Goal: Task Accomplishment & Management: Use online tool/utility

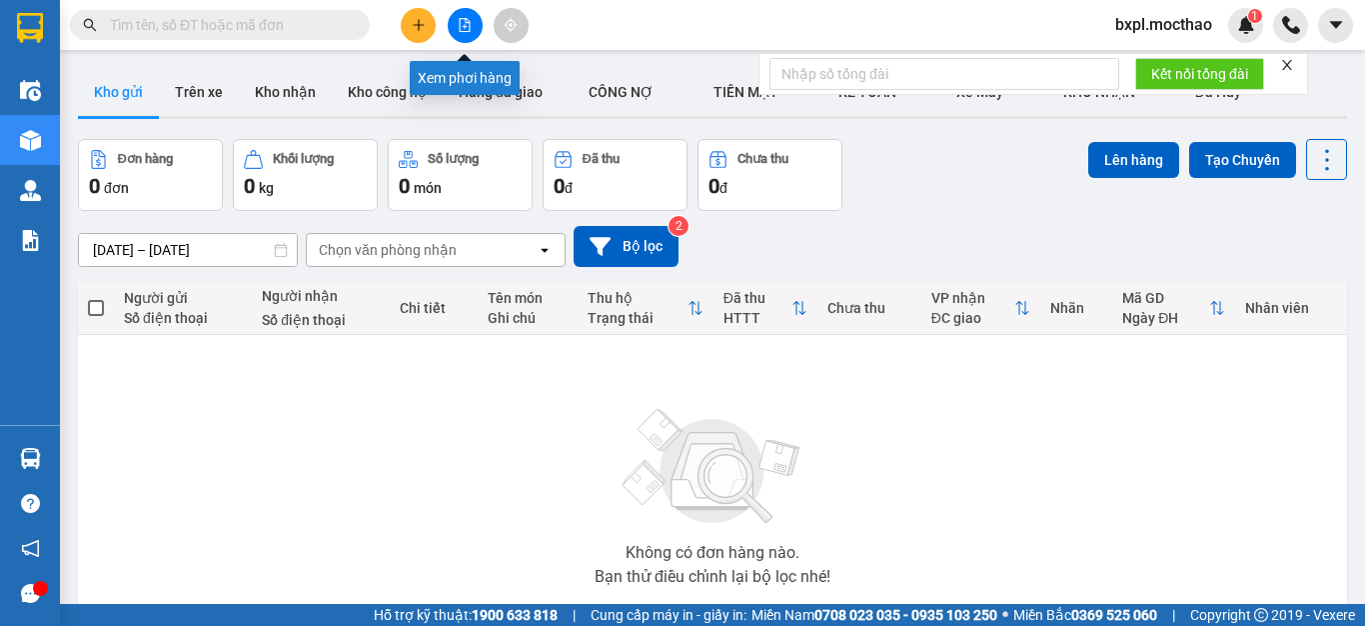
click at [466, 29] on icon "file-add" at bounding box center [465, 25] width 14 height 14
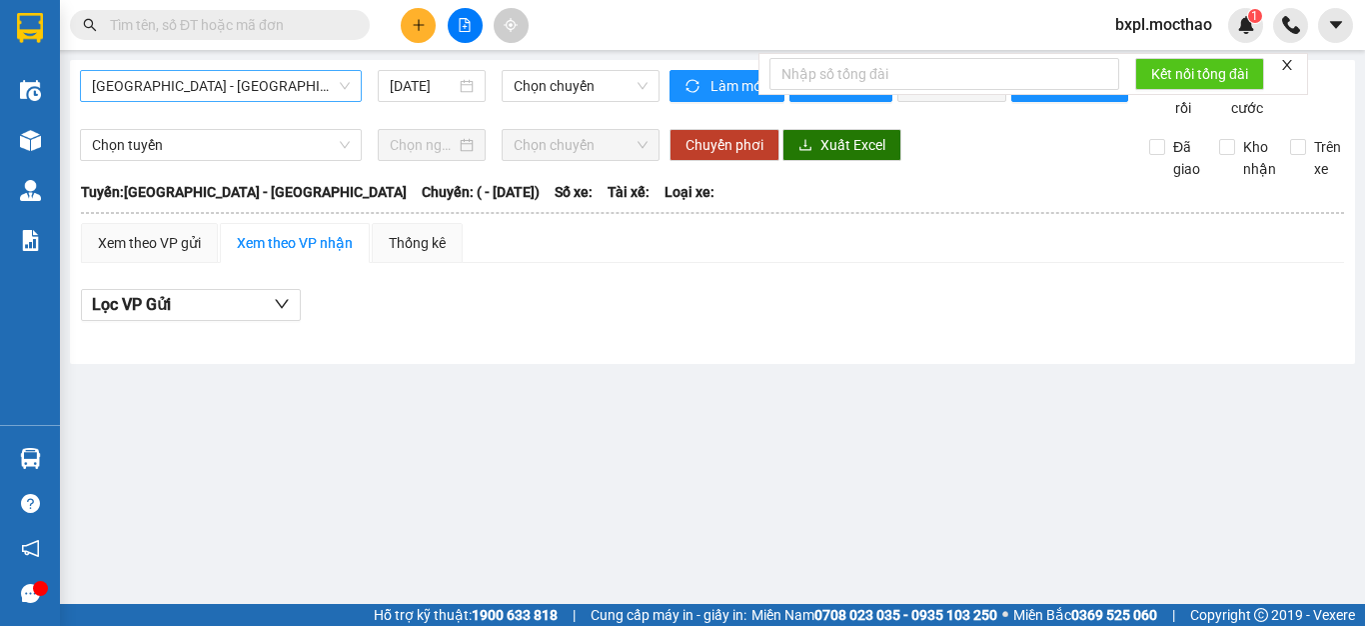
click at [255, 91] on span "[GEOGRAPHIC_DATA] - [GEOGRAPHIC_DATA]" at bounding box center [221, 86] width 258 height 30
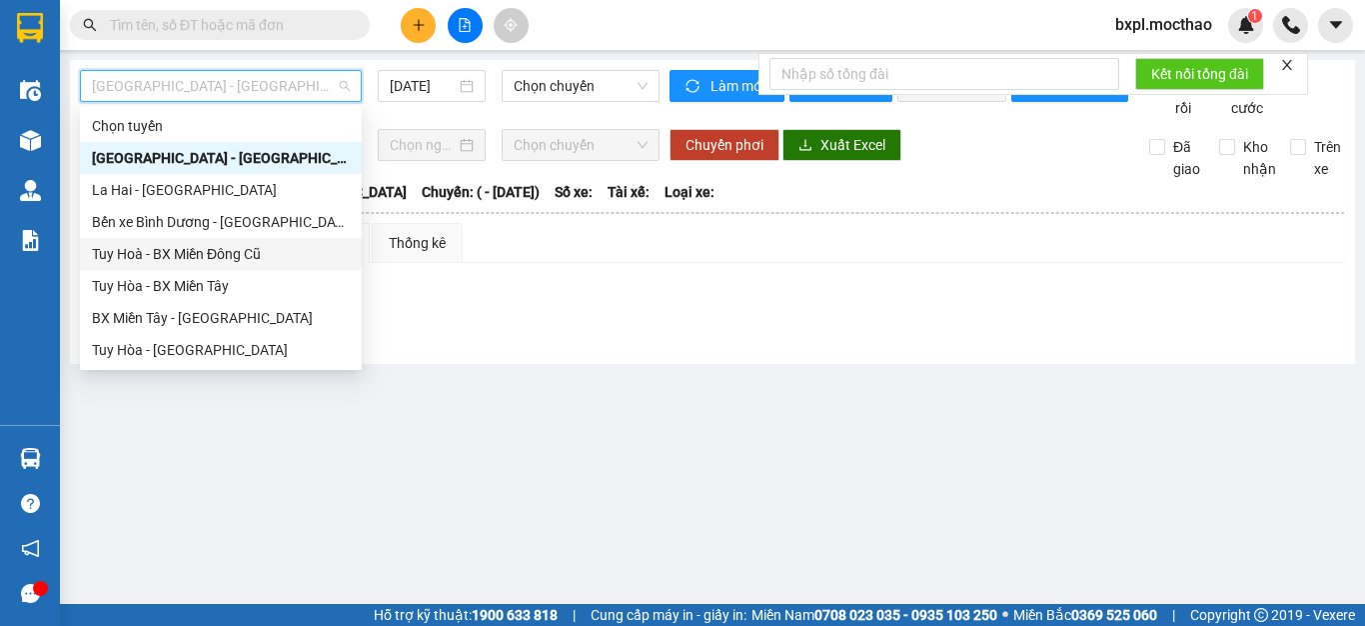
click at [160, 253] on div "Tuy Hoà - BX Miền Đông Cũ" at bounding box center [221, 254] width 258 height 22
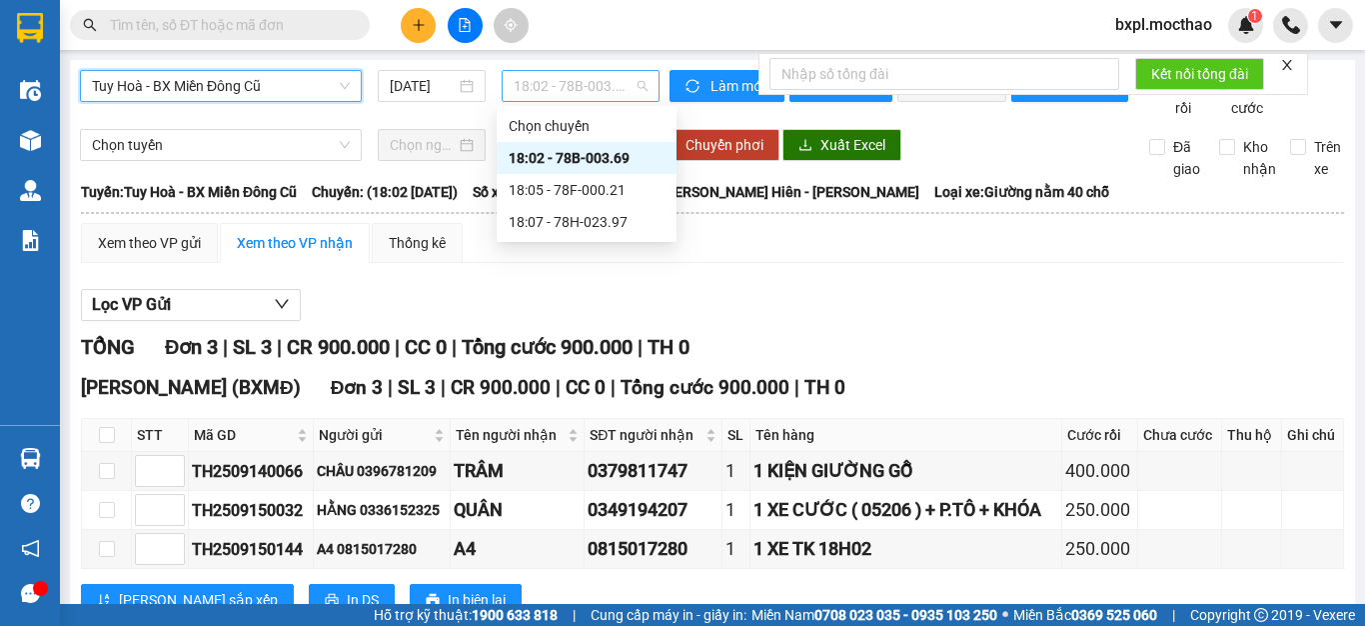
click at [564, 84] on span "18:02 - 78B-003.69" at bounding box center [581, 86] width 134 height 30
click at [566, 183] on div "18:05 - 78F-000.21" at bounding box center [587, 190] width 156 height 22
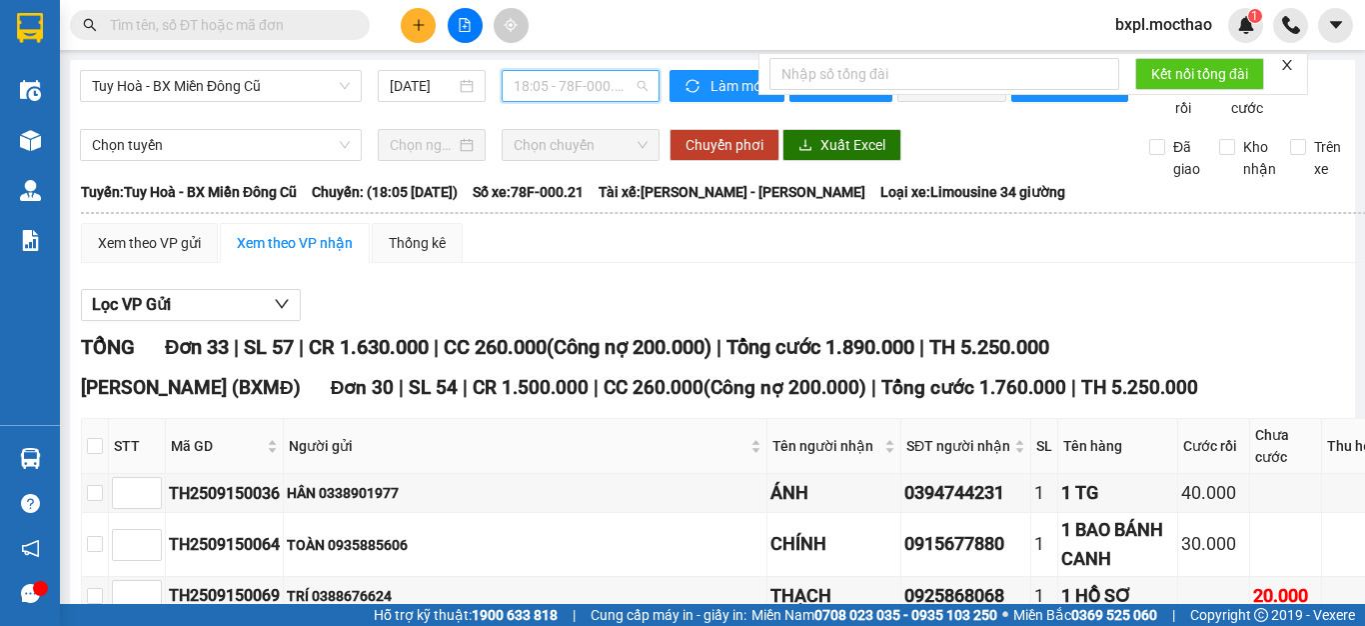
click at [520, 89] on span "18:05 - 78F-000.21" at bounding box center [581, 86] width 134 height 30
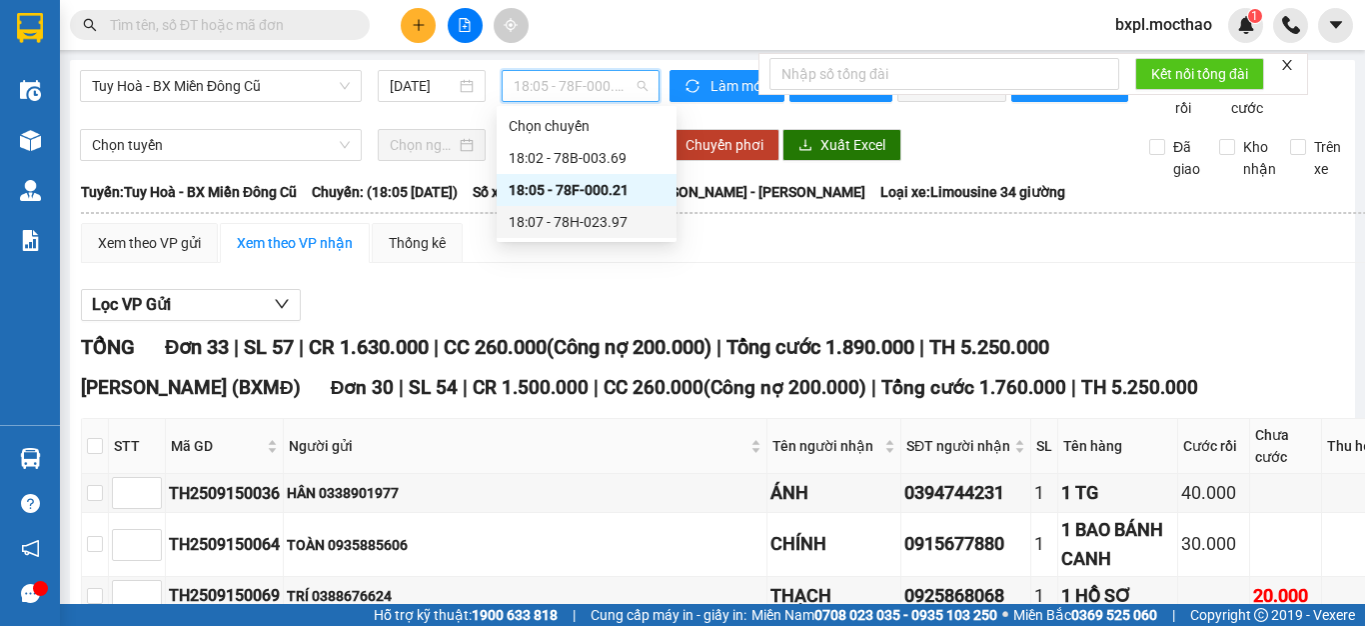
click at [568, 229] on div "18:07 - 78H-023.97" at bounding box center [587, 222] width 156 height 22
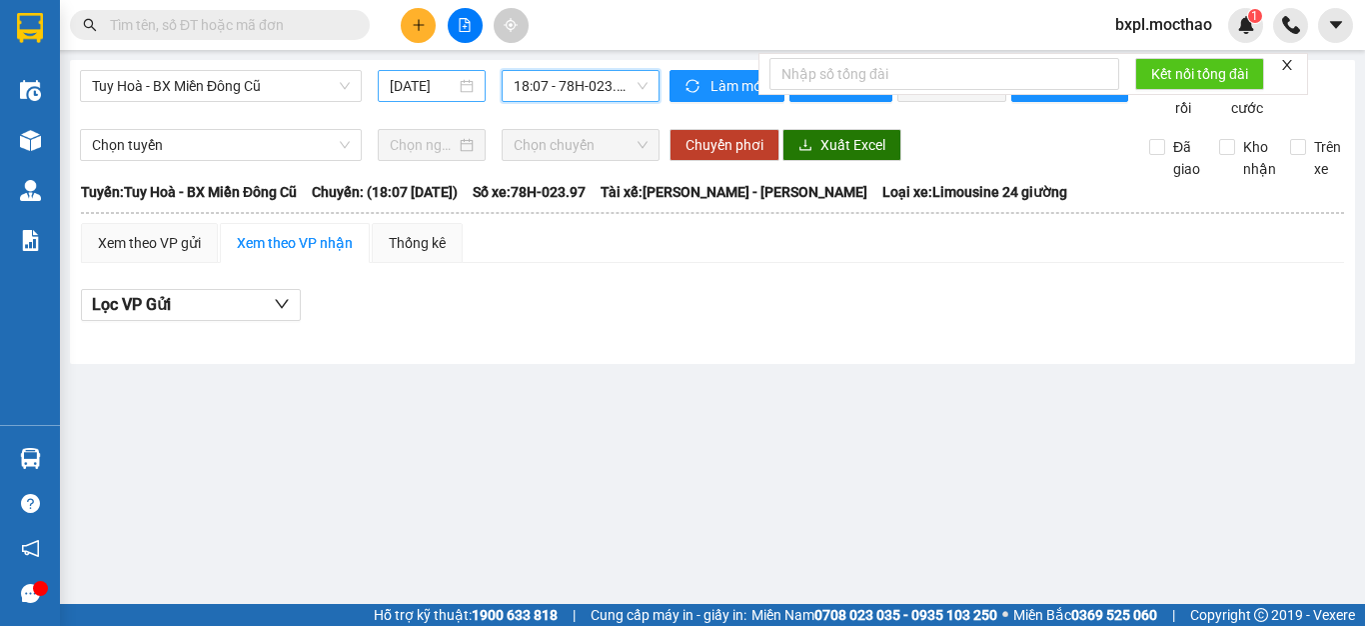
click at [445, 85] on input "[DATE]" at bounding box center [423, 86] width 66 height 22
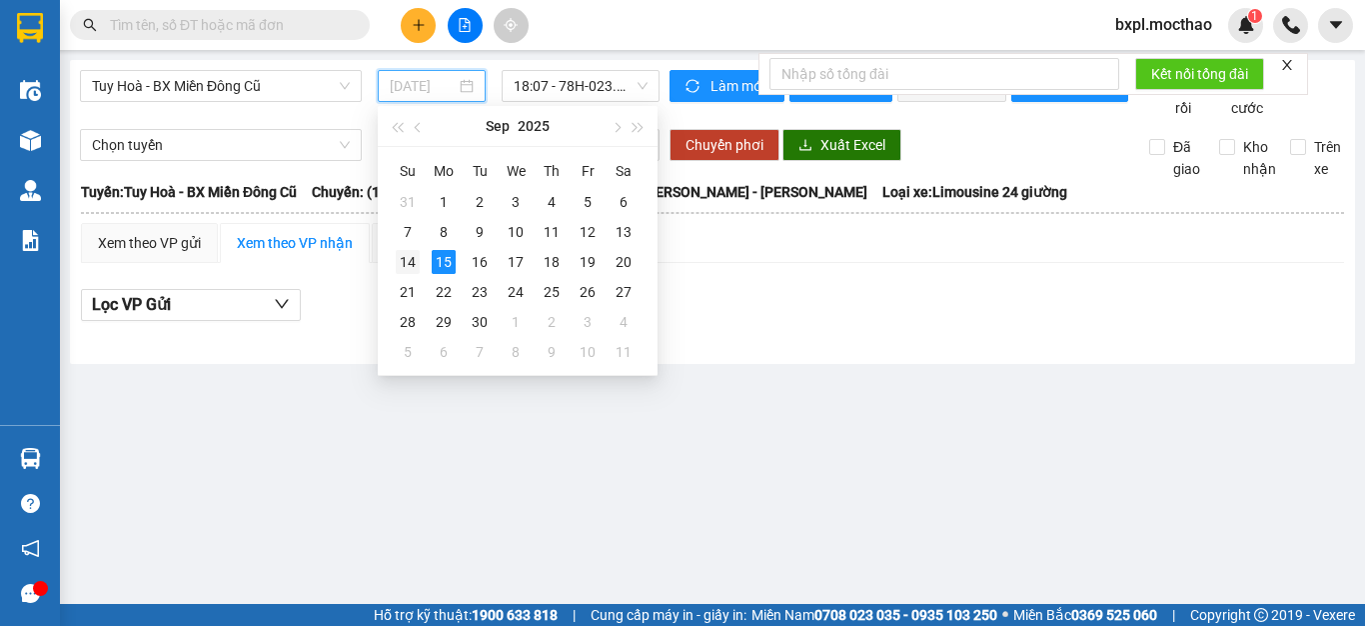
click at [404, 262] on div "14" at bounding box center [408, 262] width 24 height 24
type input "[DATE]"
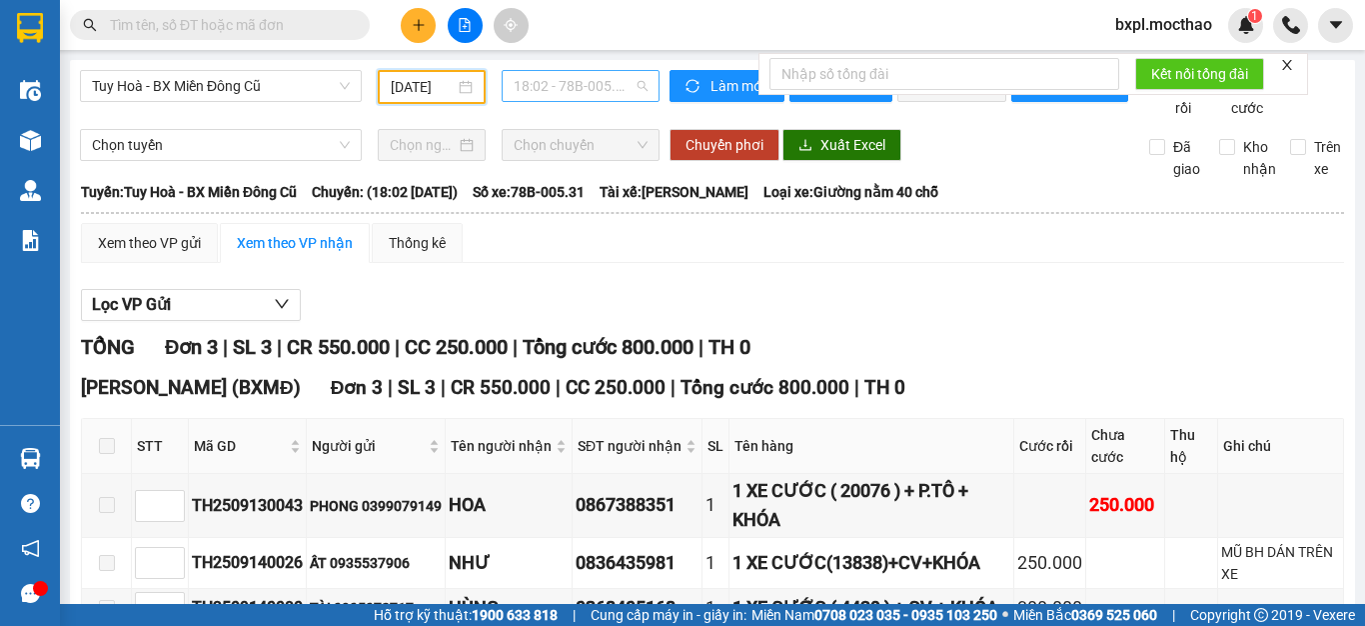
click at [566, 83] on span "18:02 - 78B-005.31" at bounding box center [581, 86] width 134 height 30
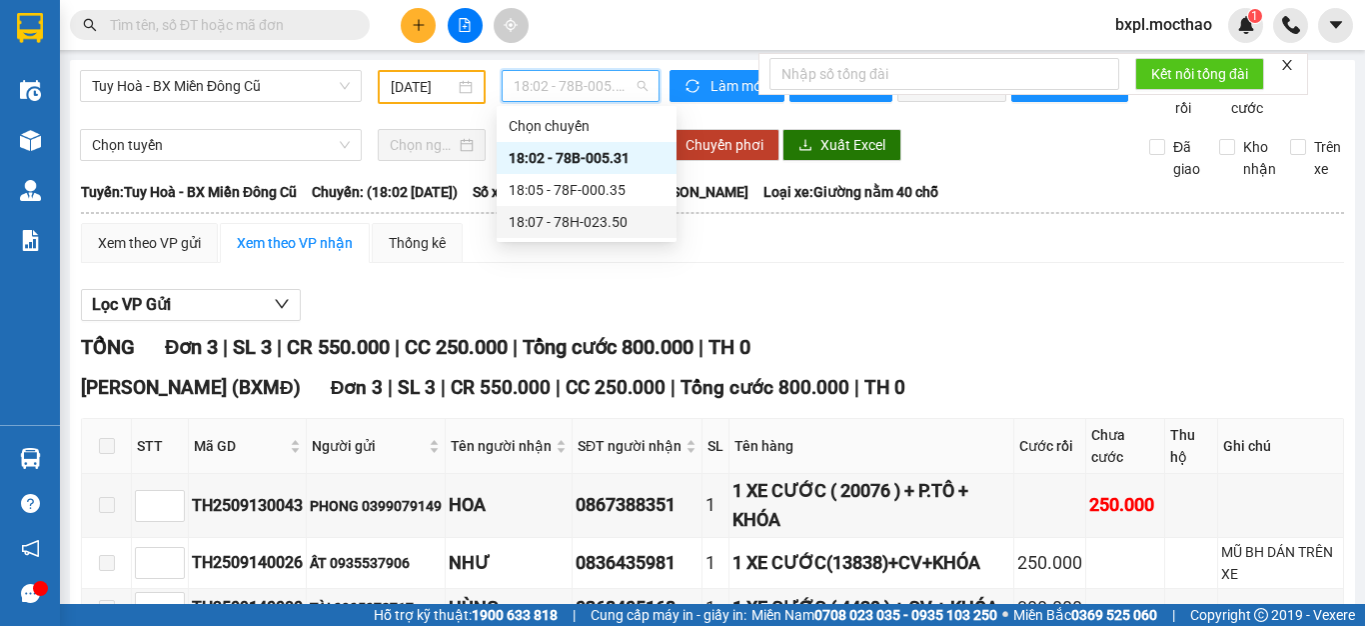
click at [582, 222] on div "18:07 - 78H-023.50" at bounding box center [587, 222] width 156 height 22
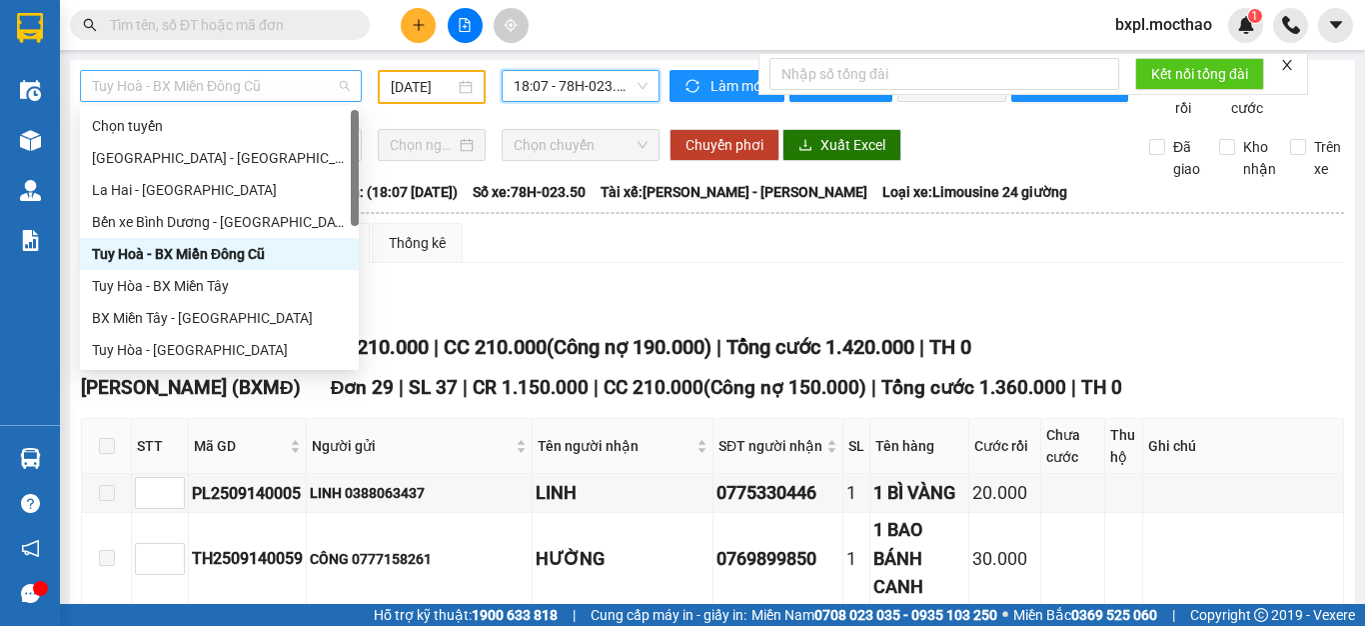
click at [283, 89] on span "Tuy Hoà - BX Miền Đông Cũ" at bounding box center [221, 86] width 258 height 30
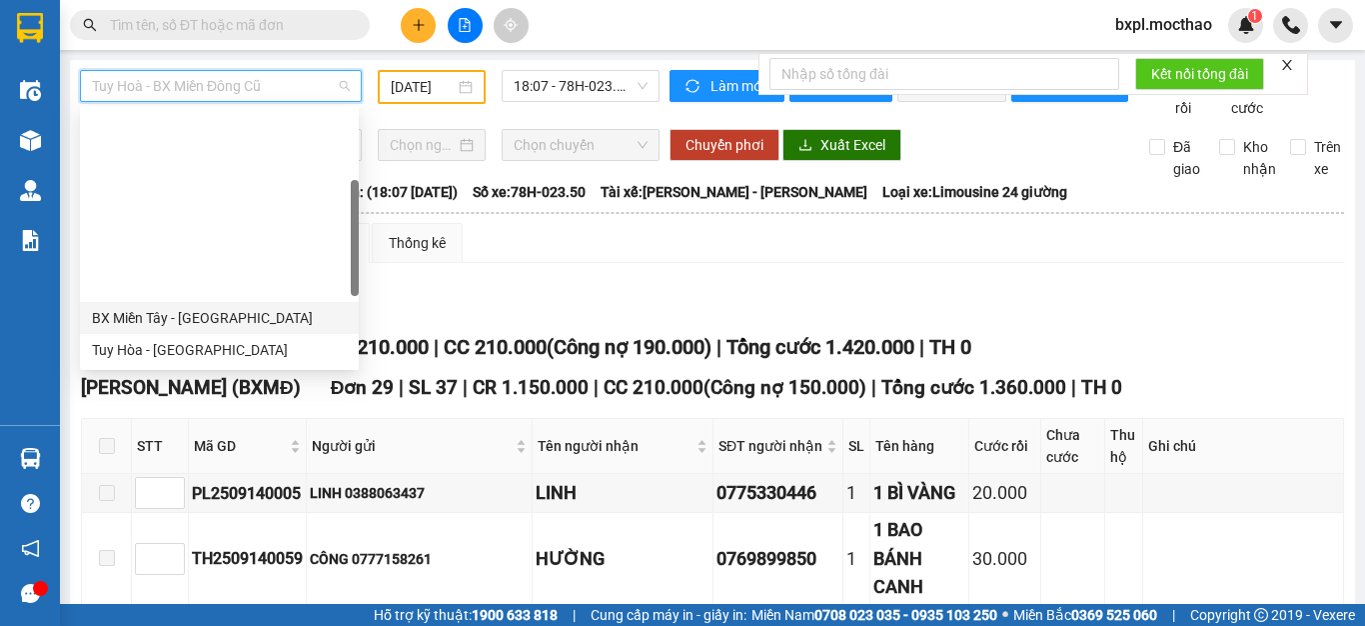
scroll to position [400, 0]
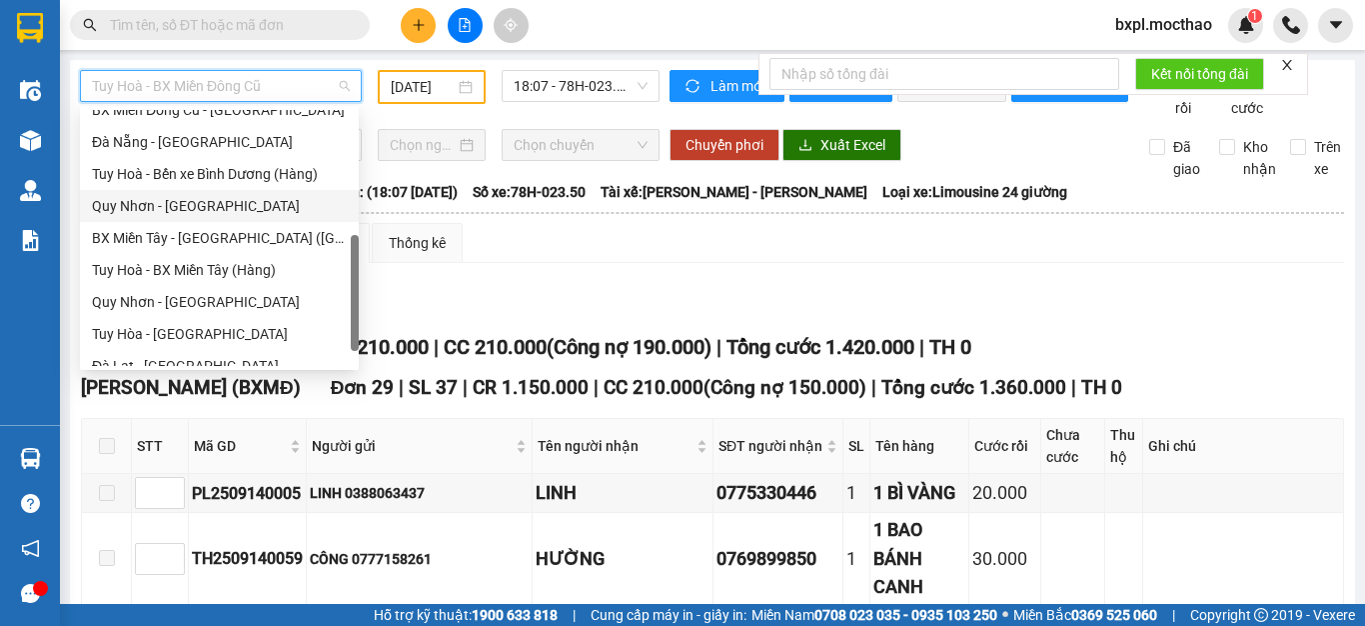
click at [127, 200] on div "Quy Nhơn - [GEOGRAPHIC_DATA]" at bounding box center [219, 206] width 255 height 22
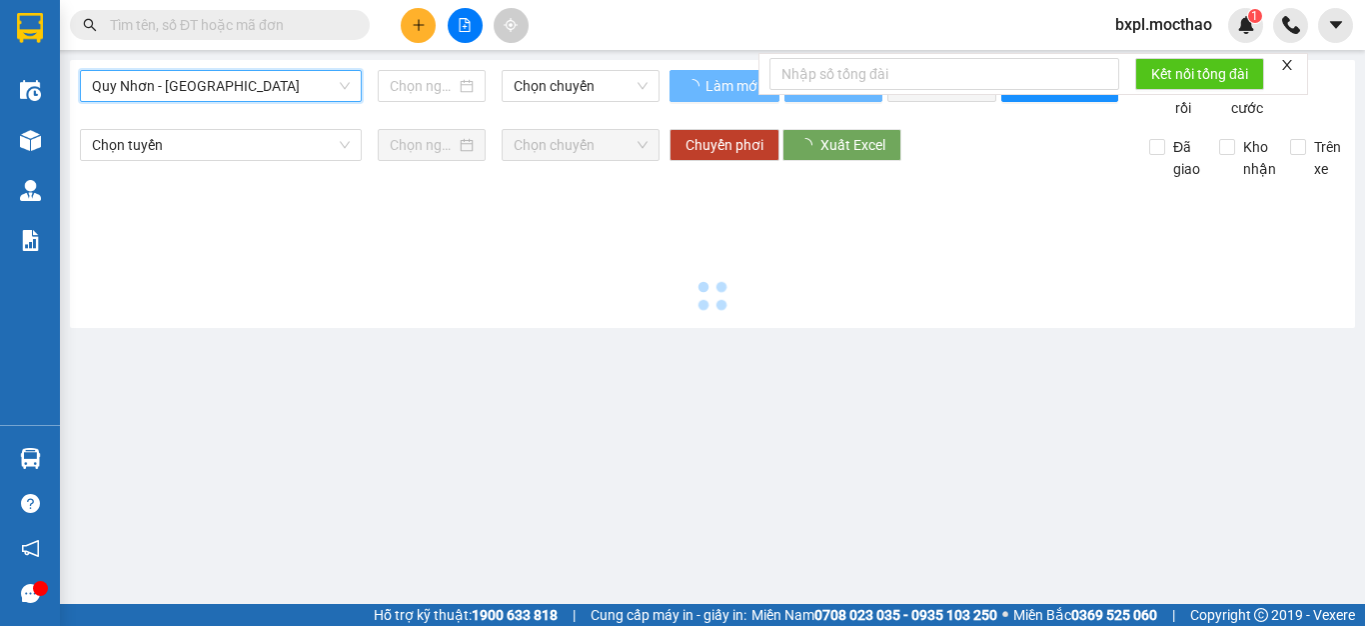
type input "[DATE]"
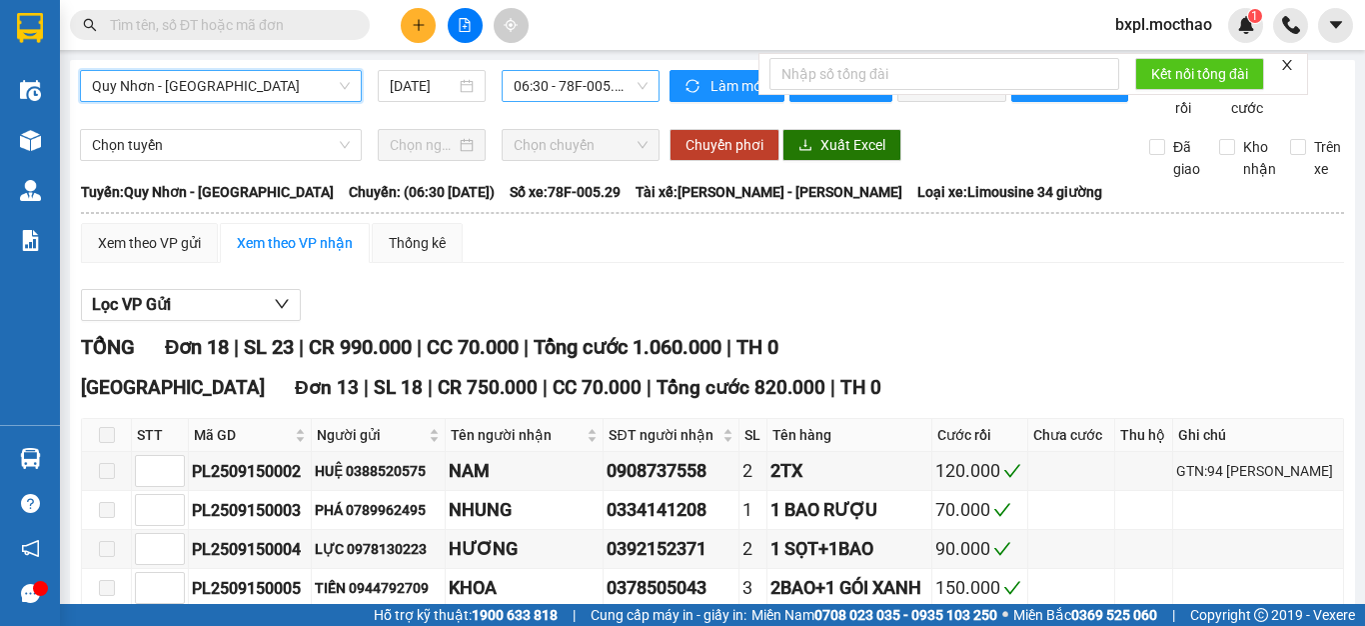
click at [565, 89] on span "06:30 - 78F-005.29" at bounding box center [581, 86] width 134 height 30
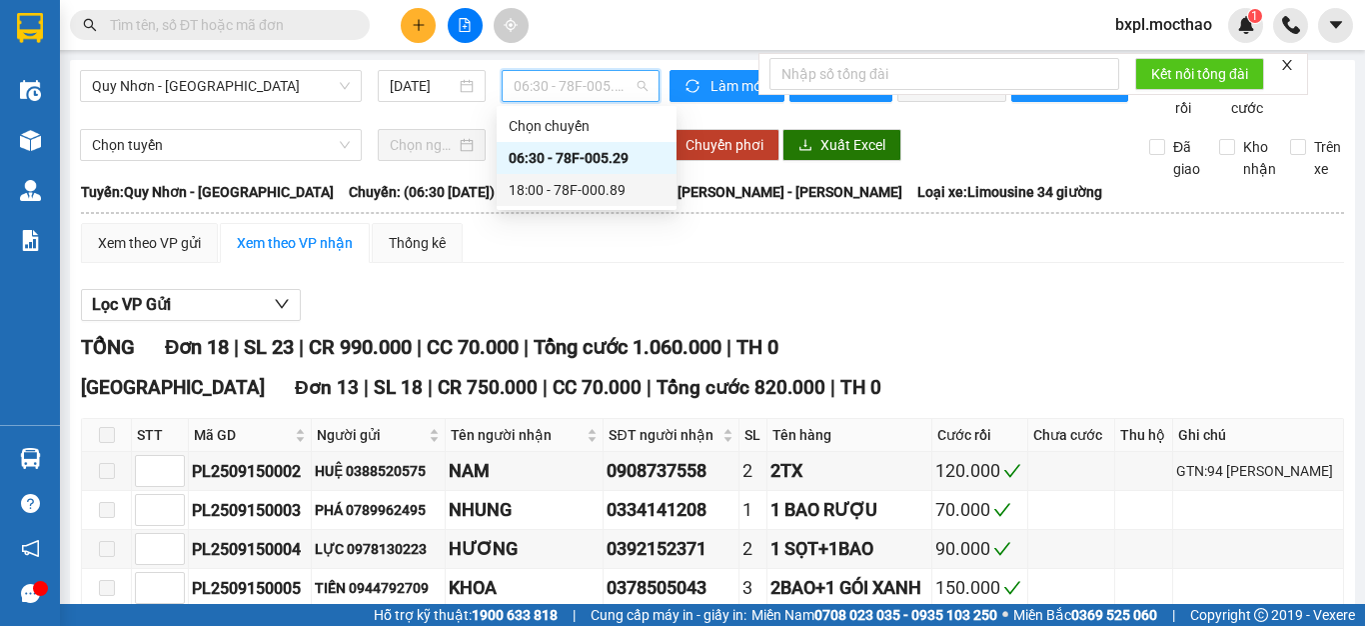
click at [587, 190] on div "18:00 - 78F-000.89" at bounding box center [587, 190] width 156 height 22
